Goal: Task Accomplishment & Management: Use online tool/utility

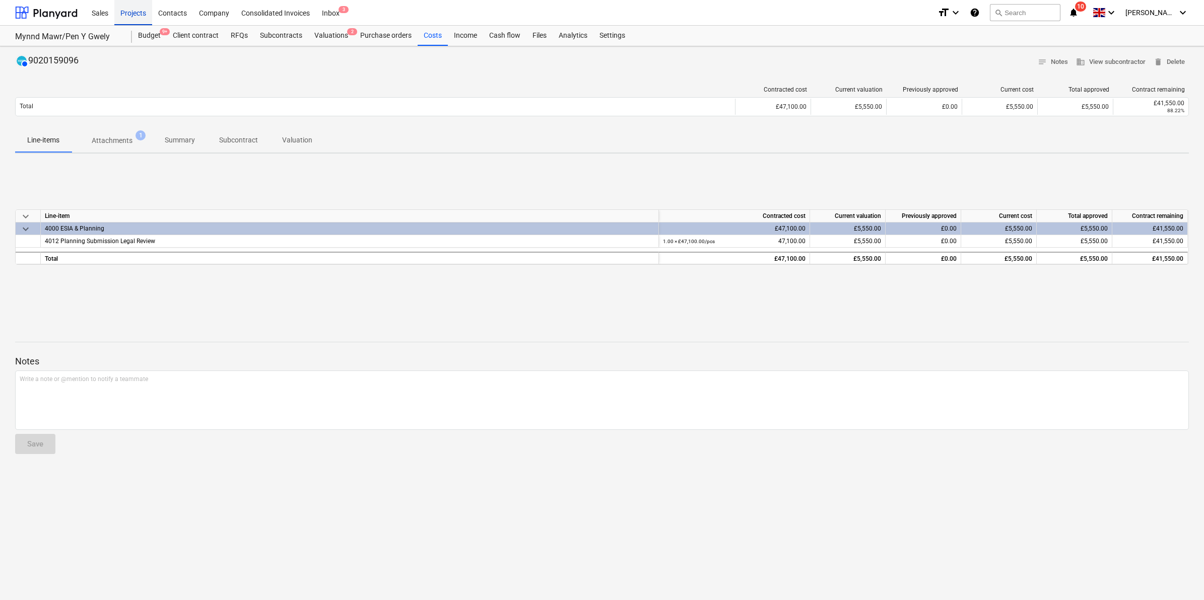
click at [140, 13] on div "Projects" at bounding box center [133, 12] width 38 height 26
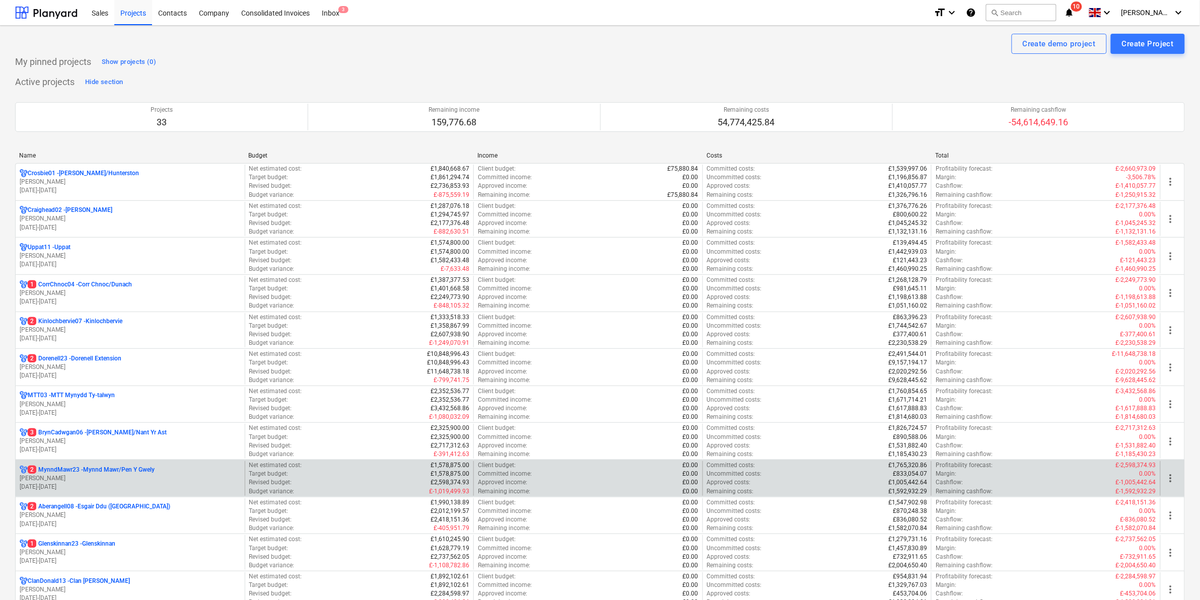
click at [118, 473] on p "2 MynndMawr23 - Mynnd Mawr/Pen Y Gwely" at bounding box center [91, 470] width 127 height 9
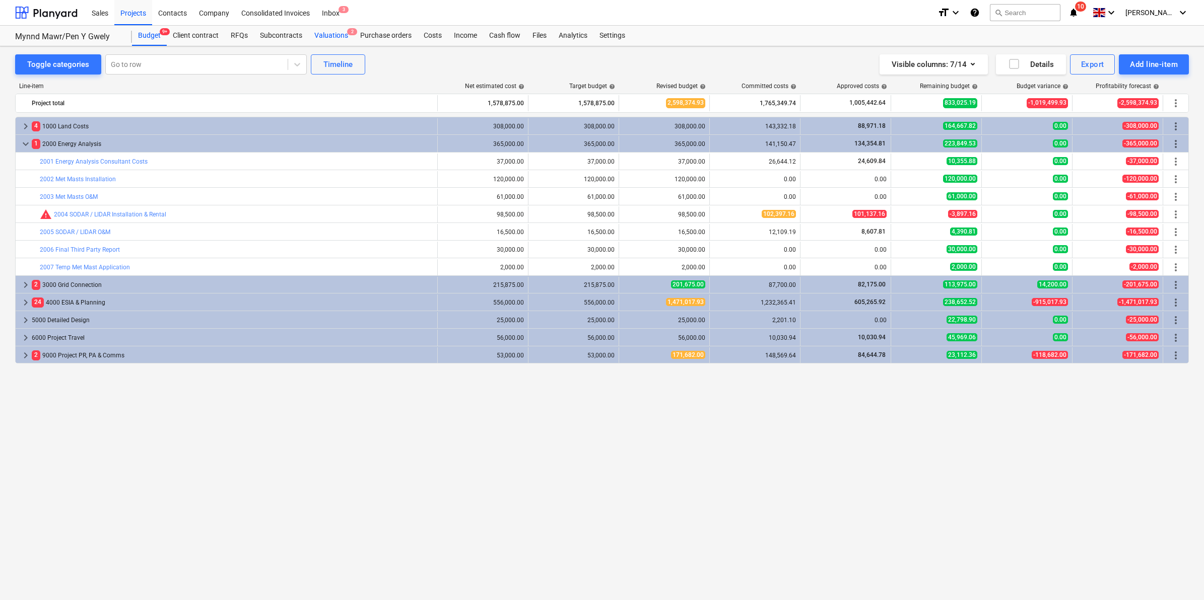
click at [344, 41] on div "Valuations 2" at bounding box center [331, 36] width 46 height 20
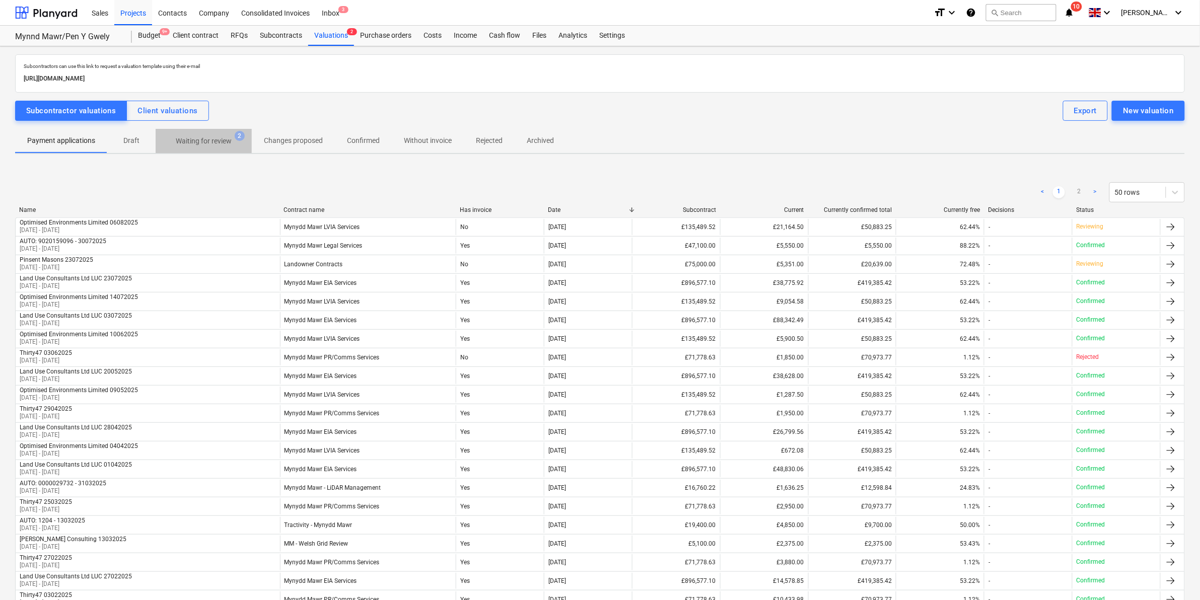
click at [223, 142] on p "Waiting for review" at bounding box center [204, 141] width 56 height 11
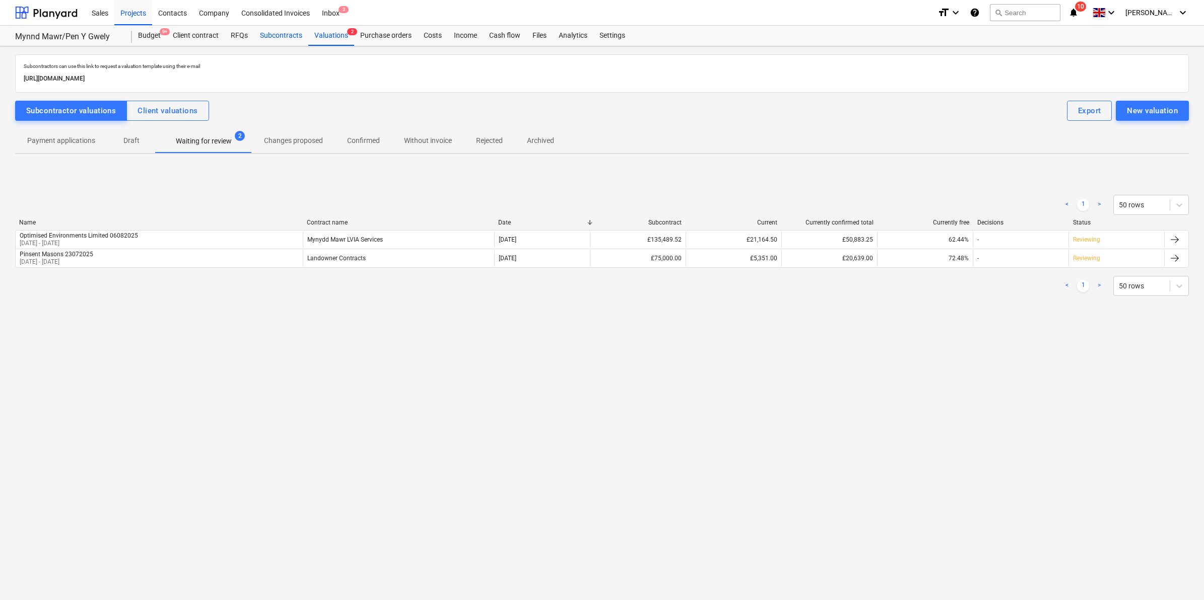
click at [265, 32] on div "Subcontracts" at bounding box center [281, 36] width 54 height 20
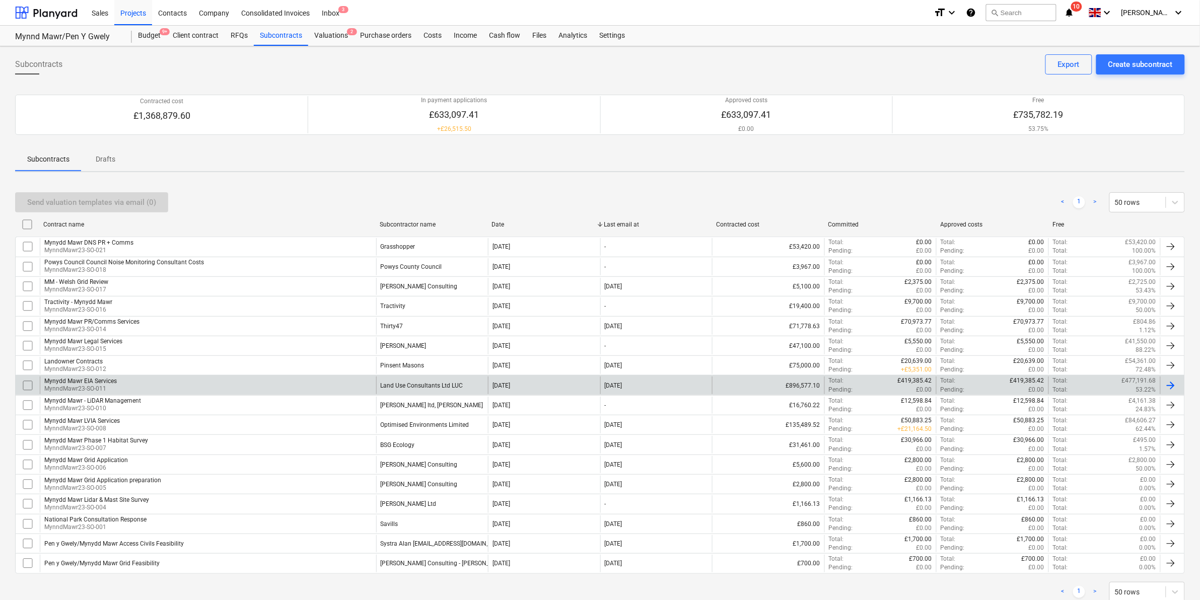
click at [419, 389] on div "Land Use Consultants Ltd LUC" at bounding box center [422, 385] width 83 height 7
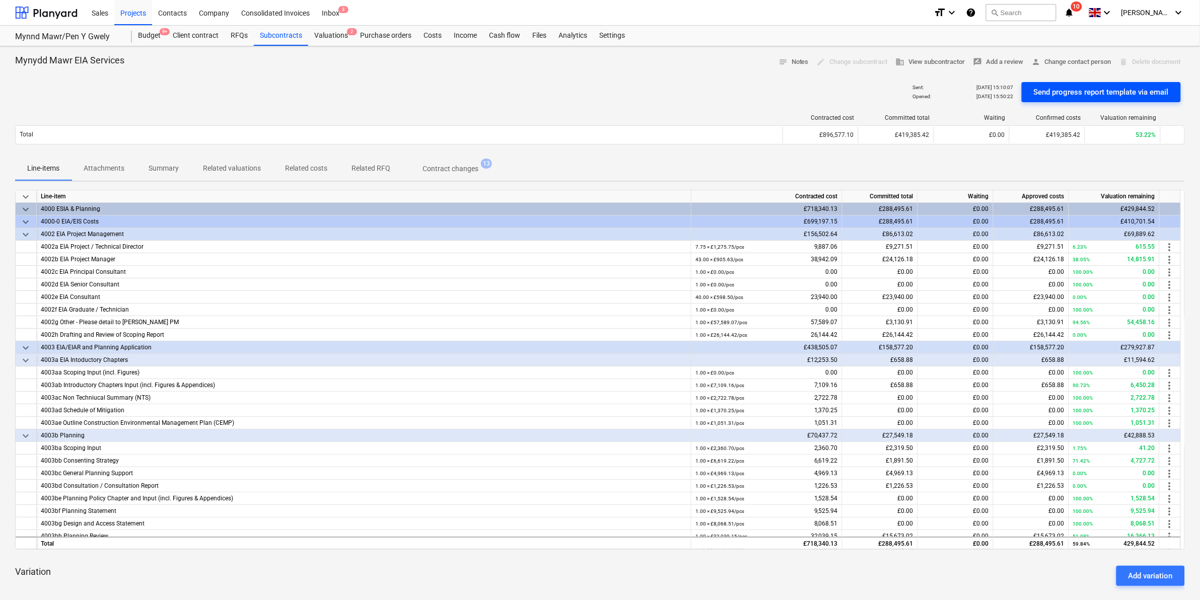
click at [1110, 91] on div "Send progress report template via email" at bounding box center [1101, 92] width 135 height 13
